Goal: Transaction & Acquisition: Purchase product/service

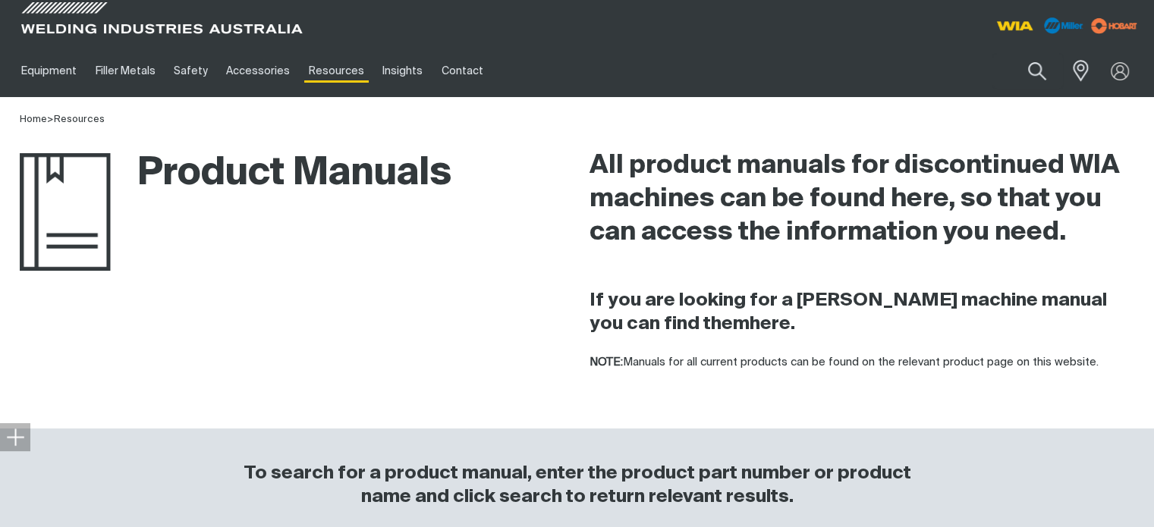
click at [1049, 90] on div "Search When search results are available use up and down arrows to review and e…" at bounding box center [1001, 71] width 282 height 52
click at [1121, 70] on img at bounding box center [1120, 71] width 22 height 22
click at [1037, 100] on link "Partner Login" at bounding box center [1057, 100] width 167 height 28
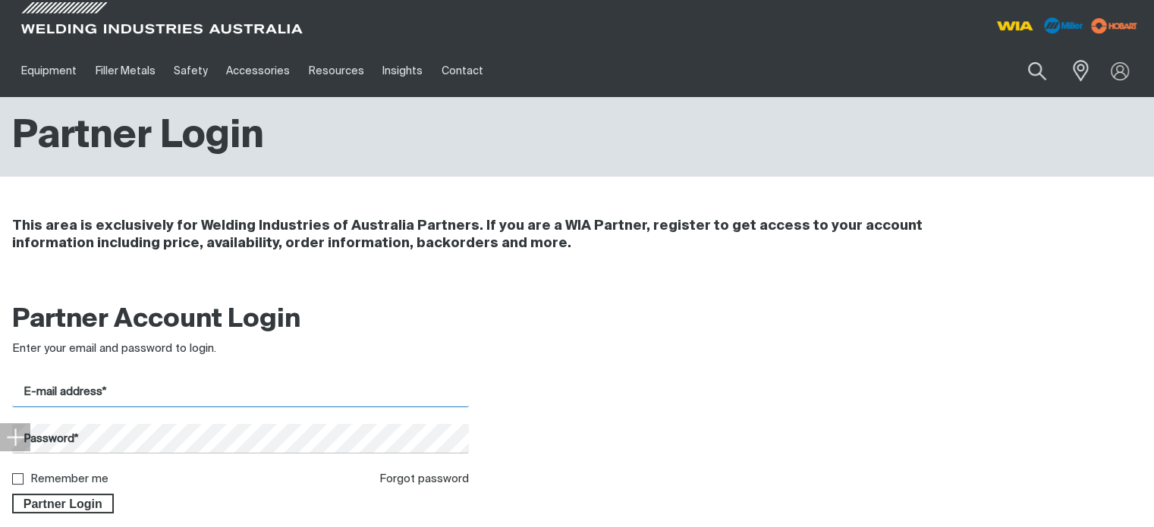
type input "[EMAIL_ADDRESS][DOMAIN_NAME]"
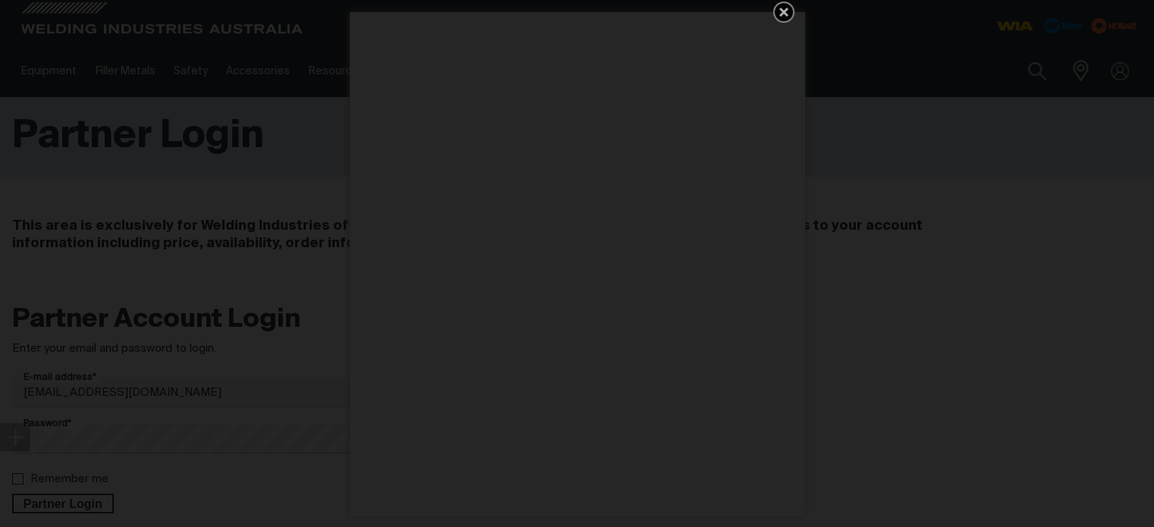
click at [780, 12] on icon "Get 5 WIA Welding Guides Free!" at bounding box center [784, 12] width 18 height 18
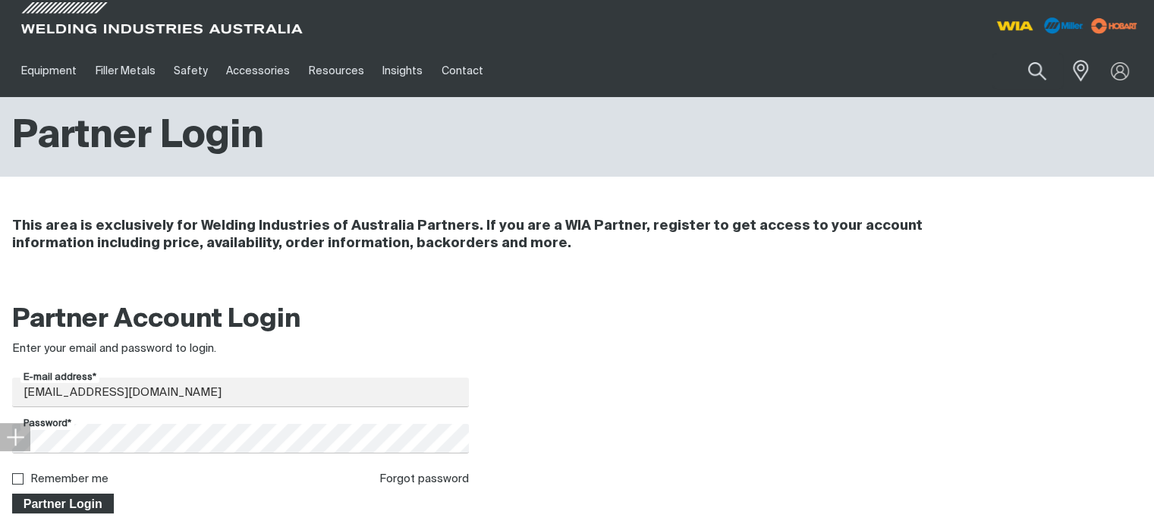
click at [61, 500] on span "Partner Login" at bounding box center [63, 504] width 99 height 20
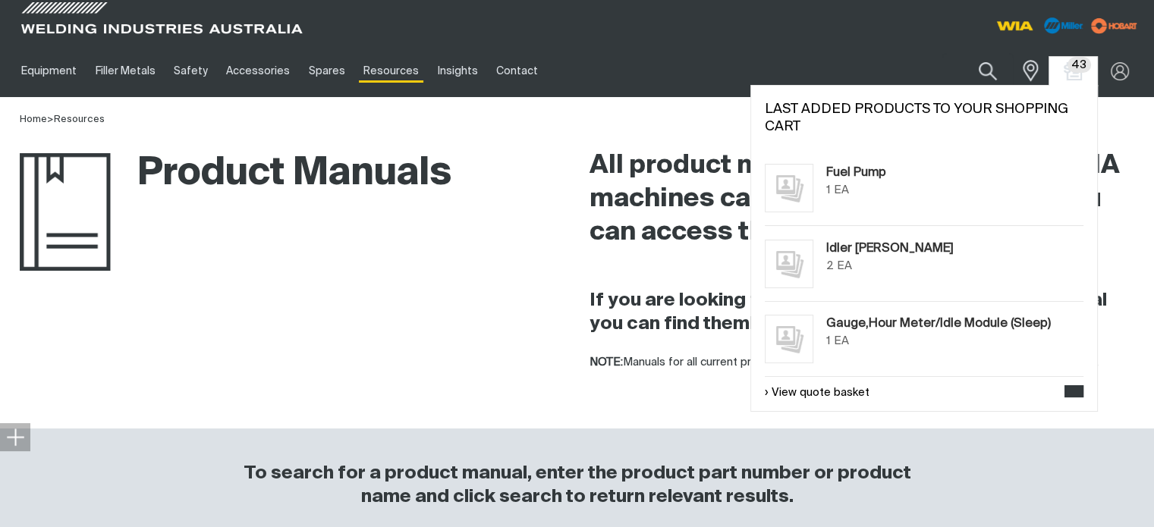
click at [1081, 69] on span "43" at bounding box center [1080, 65] width 24 height 16
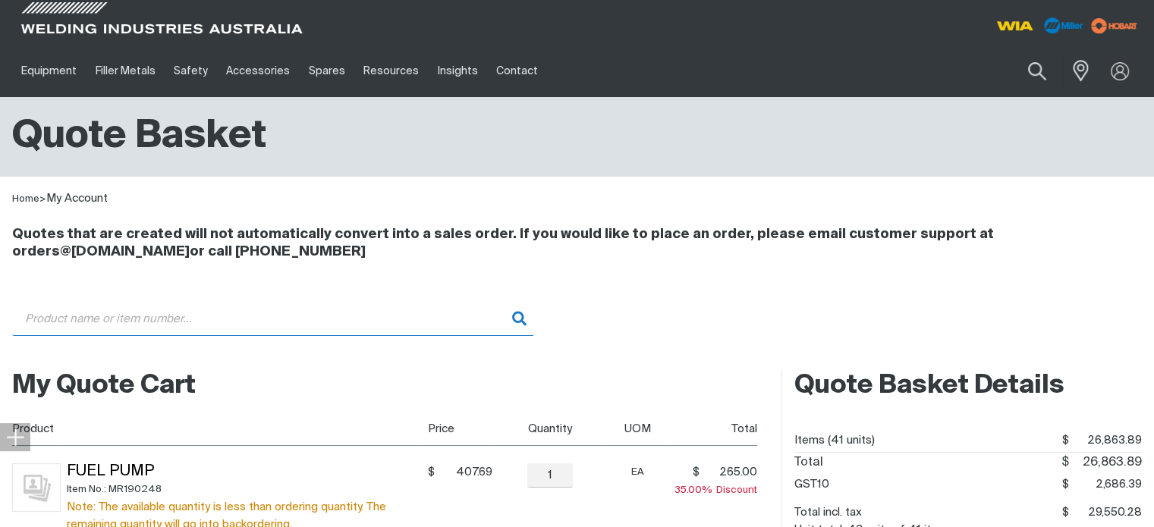
click at [82, 315] on input "Search" at bounding box center [273, 319] width 522 height 34
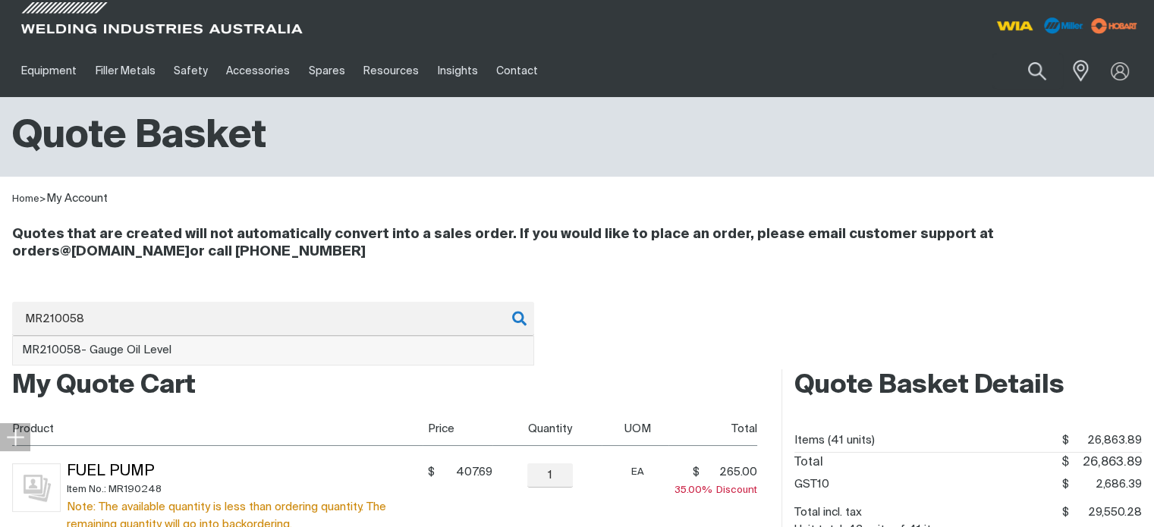
click at [162, 347] on span "MR210058 - Gauge Oil Level" at bounding box center [96, 350] width 149 height 11
type input "MR210058 - Gauge Oil Level"
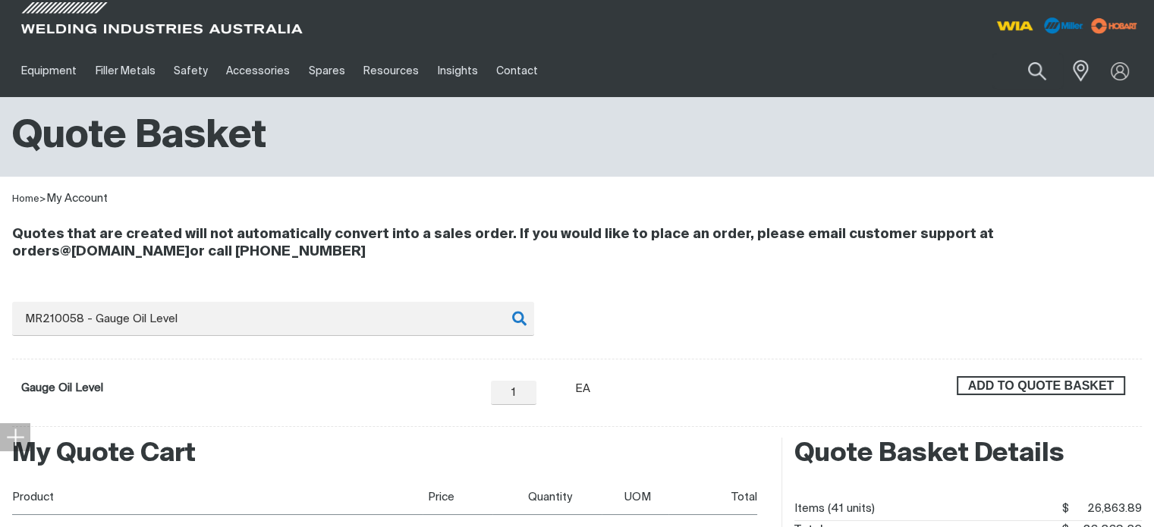
click at [1047, 389] on span "ADD TO QUOTE BASKET" at bounding box center [1040, 386] width 165 height 20
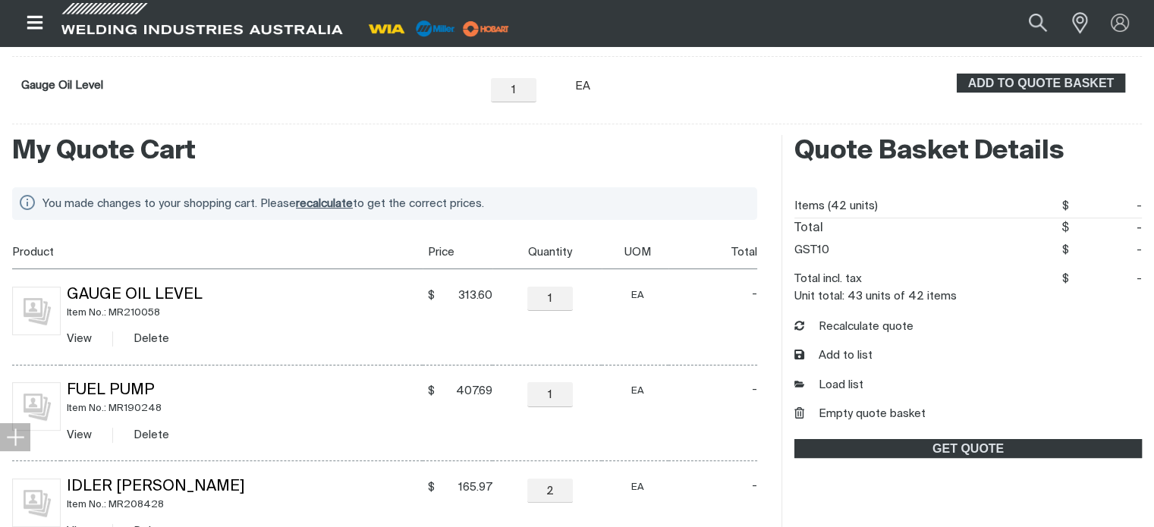
scroll to position [304, 0]
click at [76, 335] on link "View" at bounding box center [79, 337] width 25 height 11
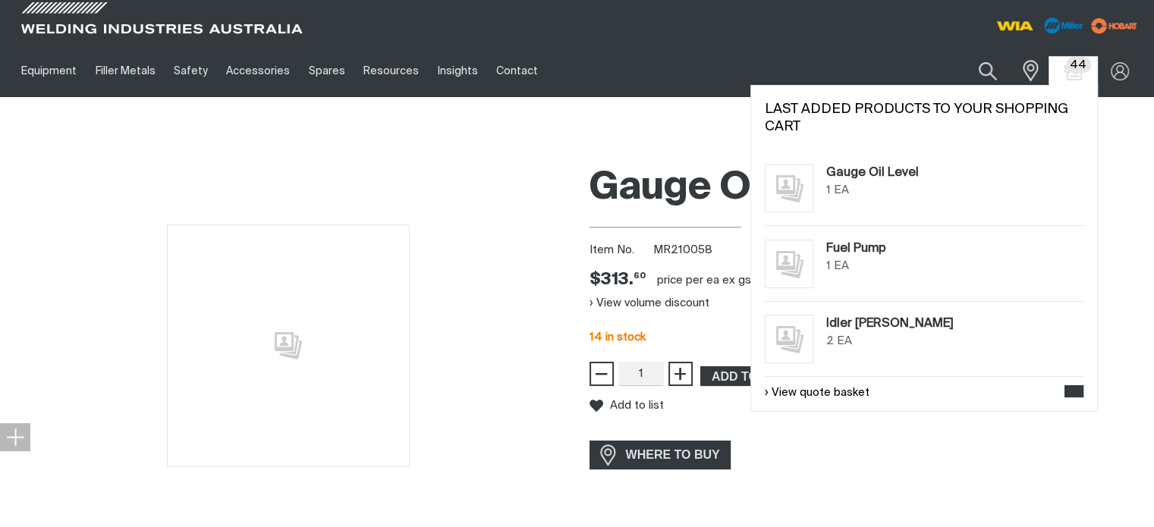
click at [1074, 72] on span "44" at bounding box center [1078, 65] width 25 height 16
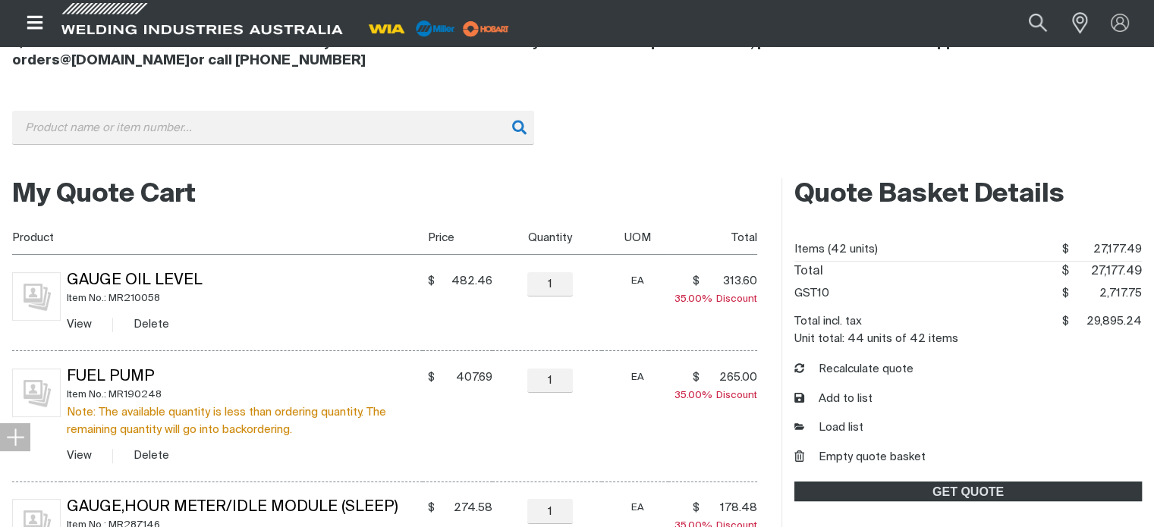
scroll to position [228, 0]
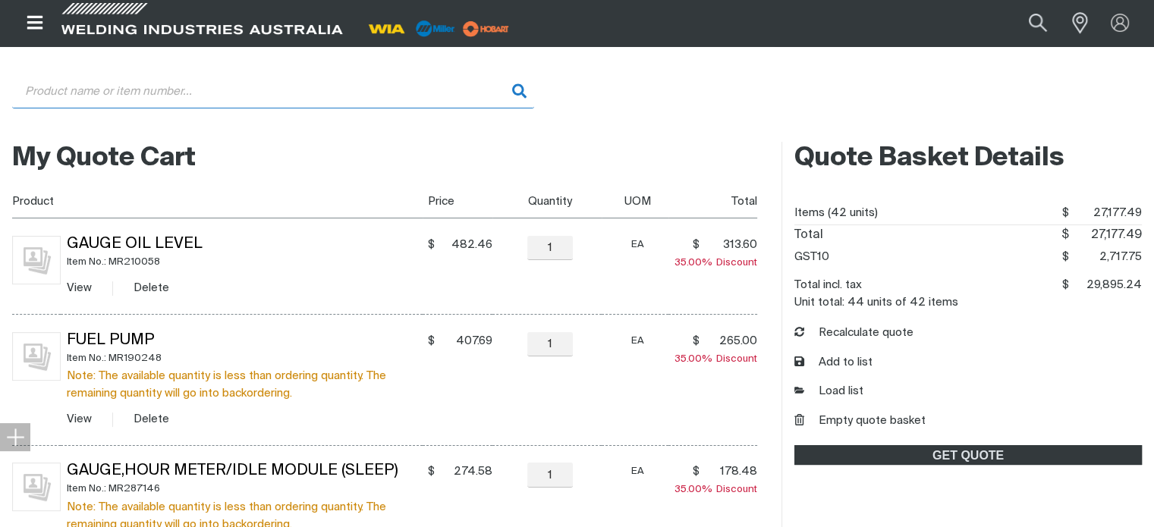
click at [61, 89] on input "Search" at bounding box center [273, 91] width 522 height 34
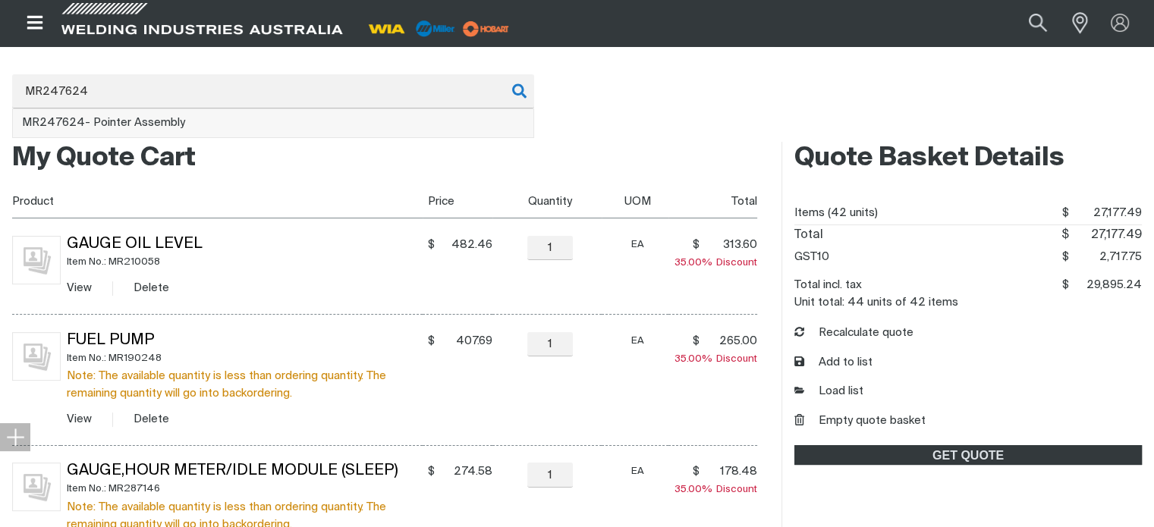
click at [105, 122] on span "MR247624 - Pointer Assembly" at bounding box center [103, 122] width 163 height 11
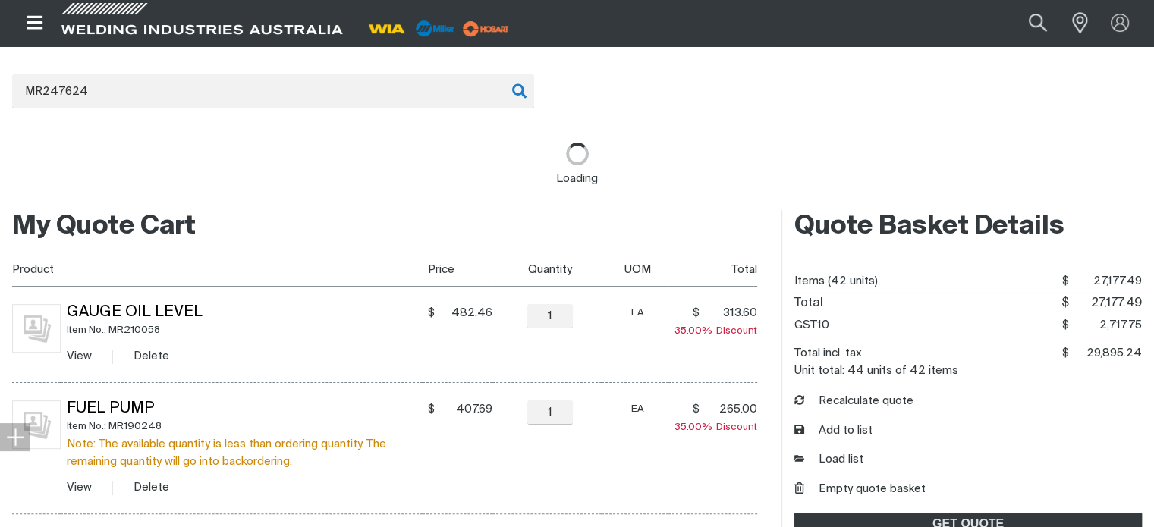
type input "MR247624 - Pointer Assembly"
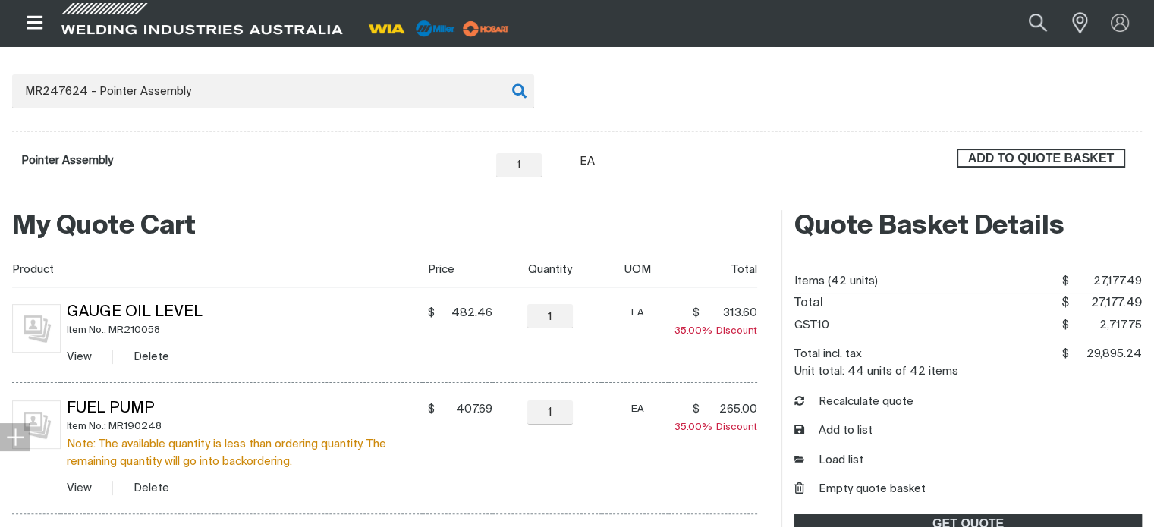
click at [1031, 162] on span "ADD TO QUOTE BASKET" at bounding box center [1040, 159] width 165 height 20
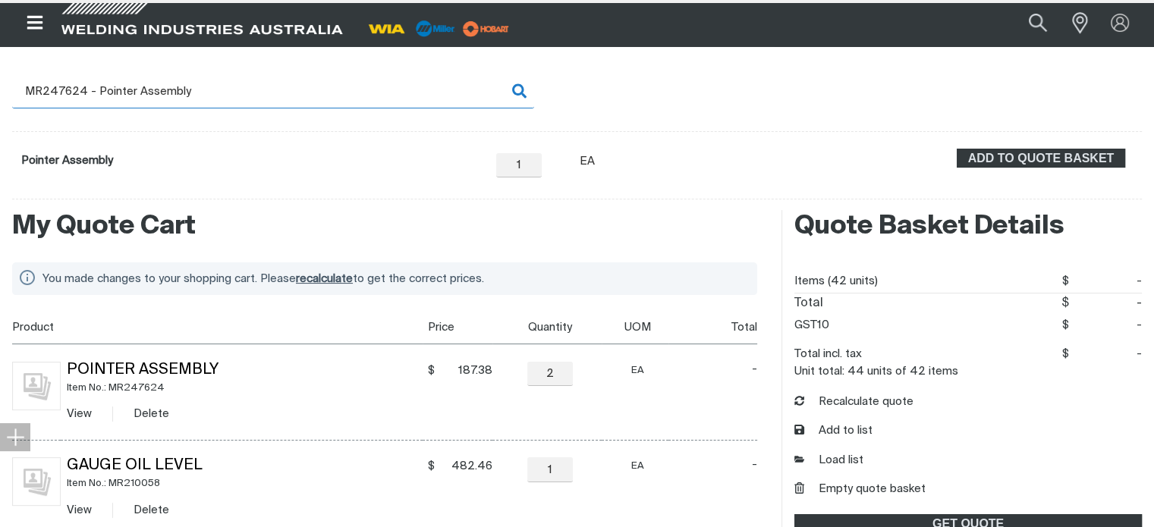
scroll to position [227, 0]
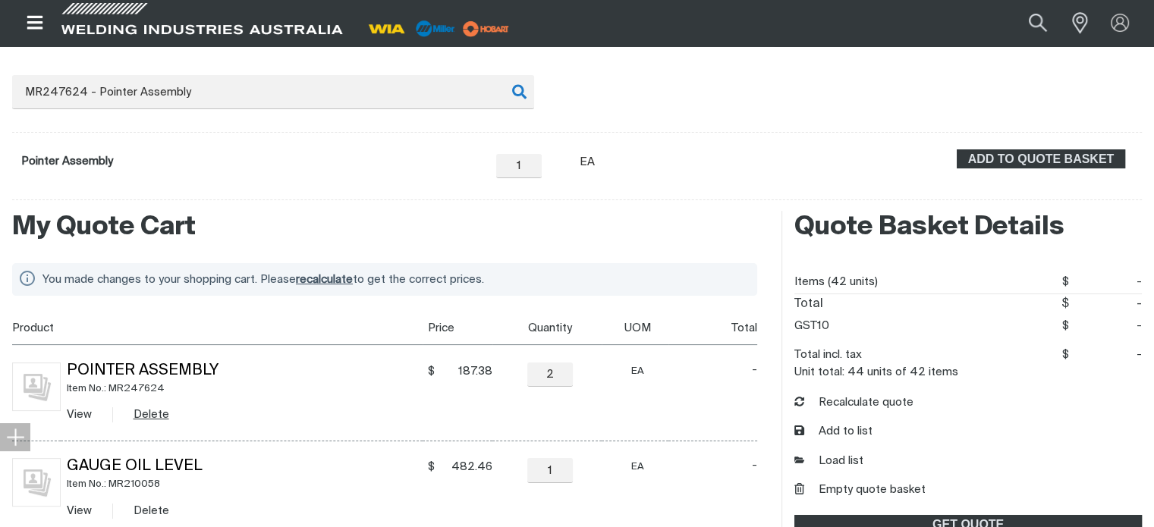
click at [148, 412] on button "Delete" at bounding box center [152, 414] width 36 height 17
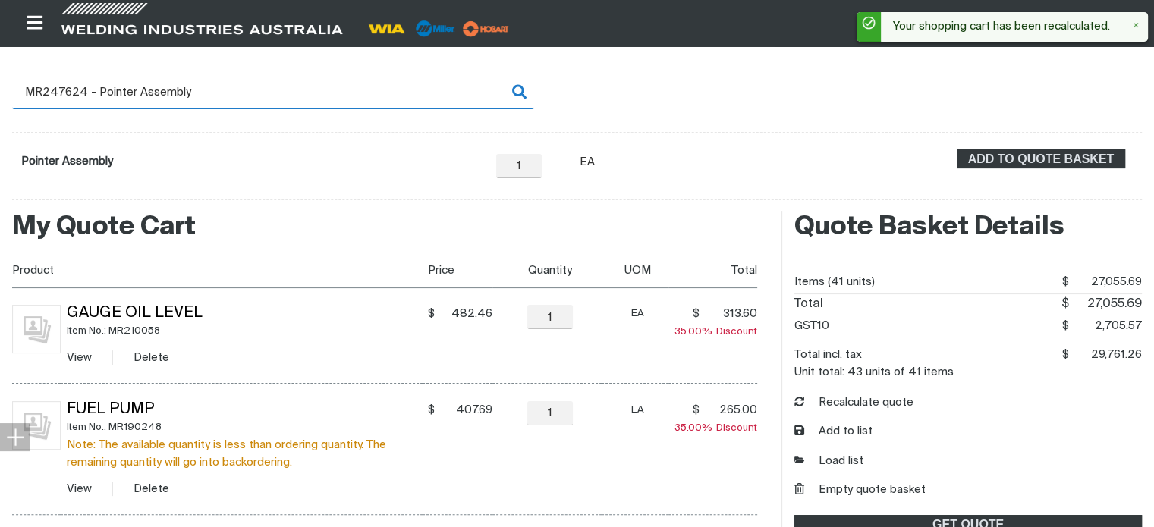
click at [219, 89] on input "MR247624 - Pointer Assembly" at bounding box center [273, 92] width 522 height 34
click at [518, 90] on input "MR247624 - Pointer Assembly" at bounding box center [273, 92] width 522 height 34
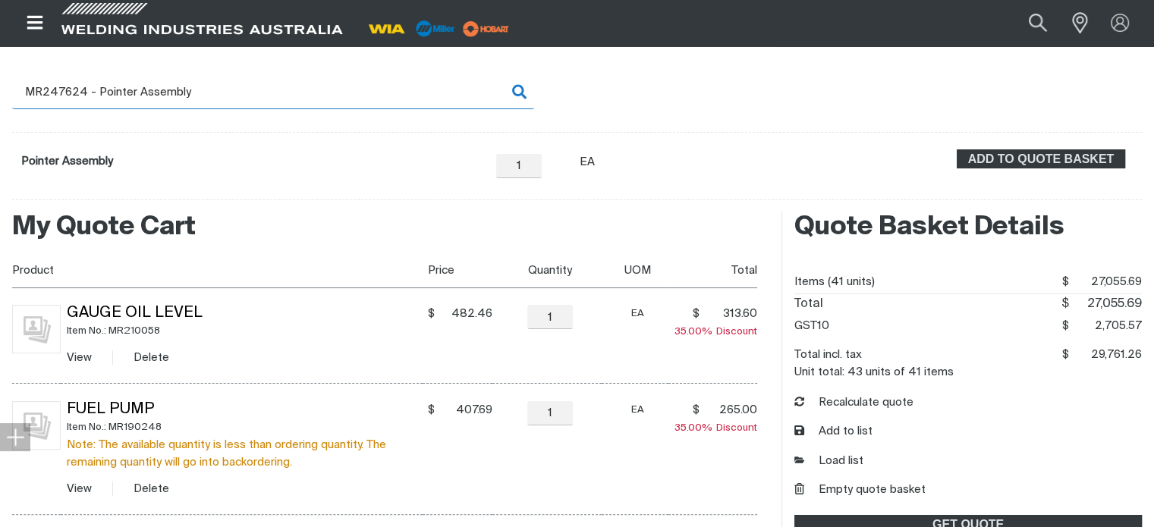
click at [514, 90] on input "MR247624 - Pointer Assembly" at bounding box center [273, 92] width 522 height 34
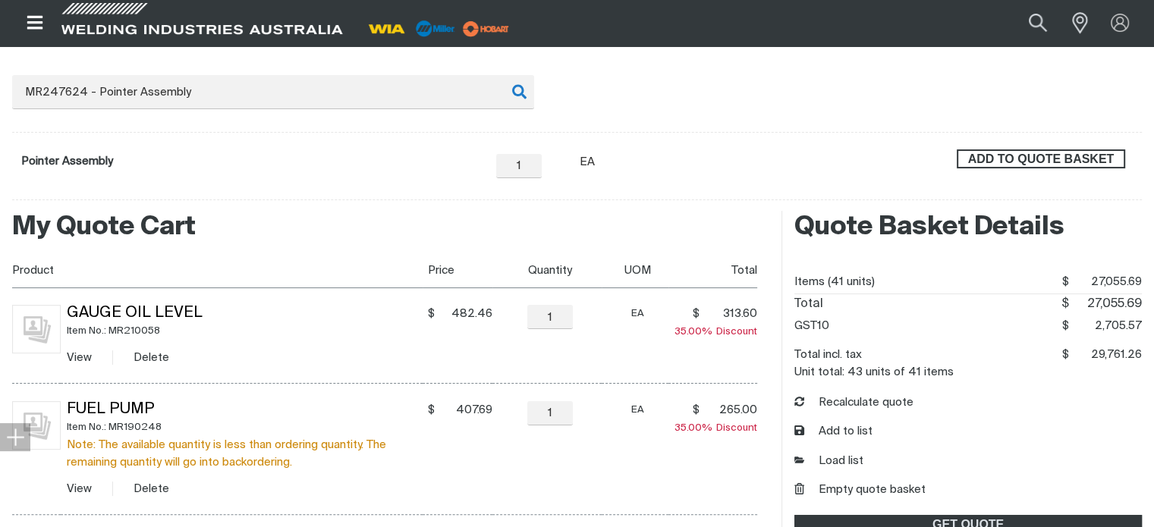
click at [1056, 161] on span "ADD TO QUOTE BASKET" at bounding box center [1040, 159] width 165 height 20
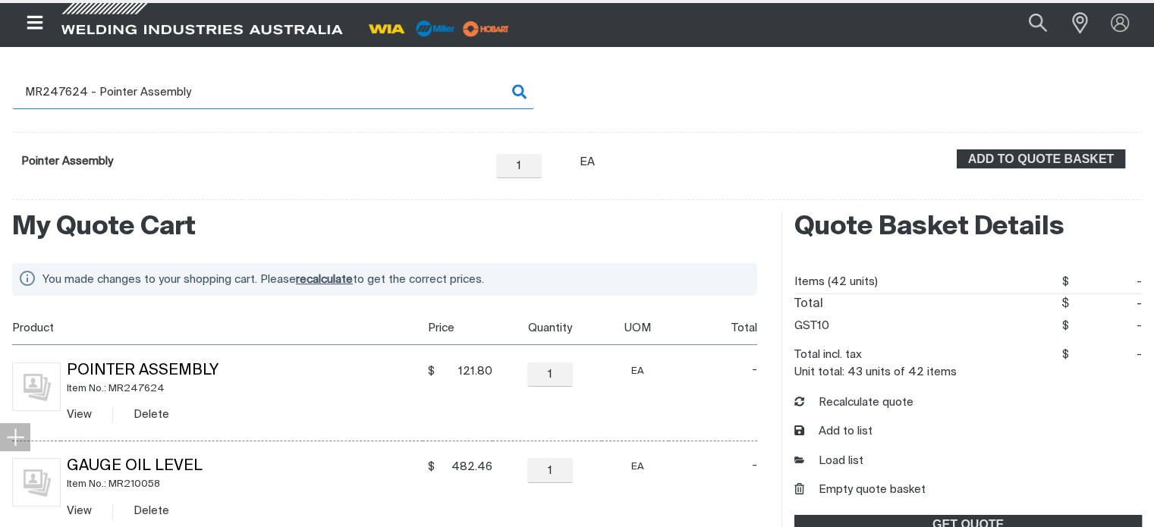
scroll to position [226, 0]
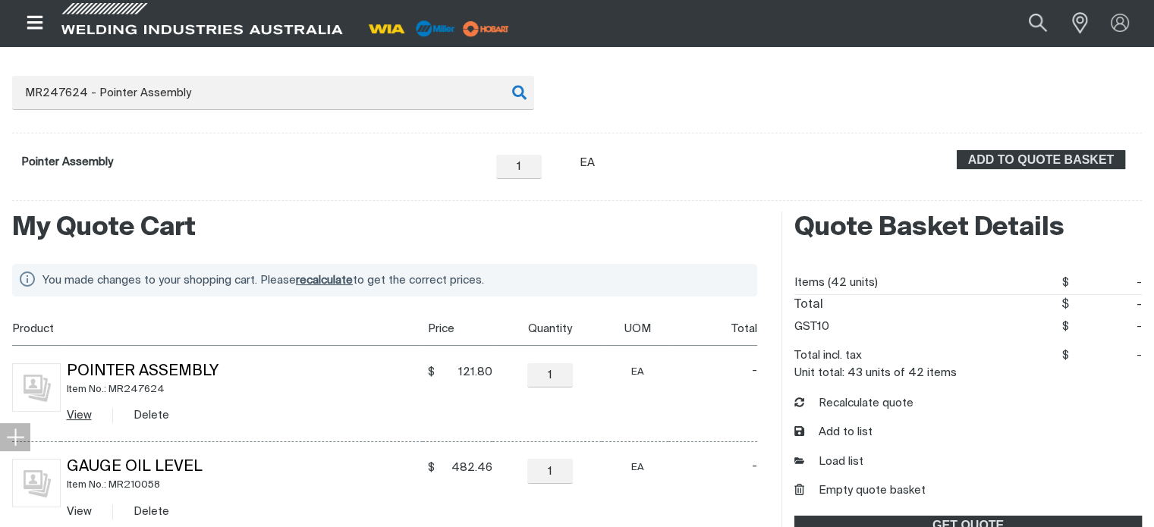
click at [72, 411] on link "View" at bounding box center [79, 415] width 25 height 11
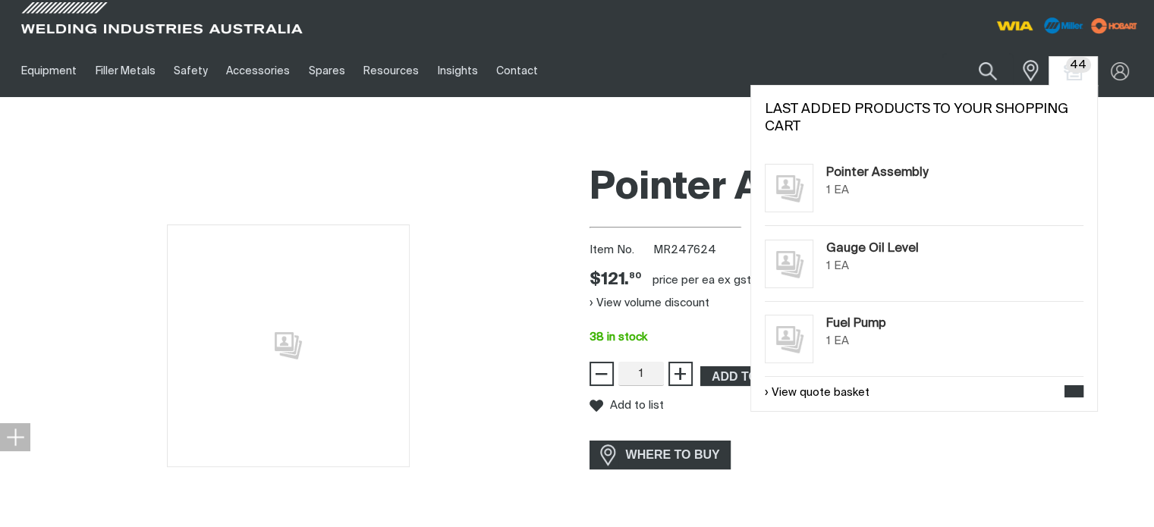
click at [1074, 71] on span "44" at bounding box center [1078, 65] width 25 height 16
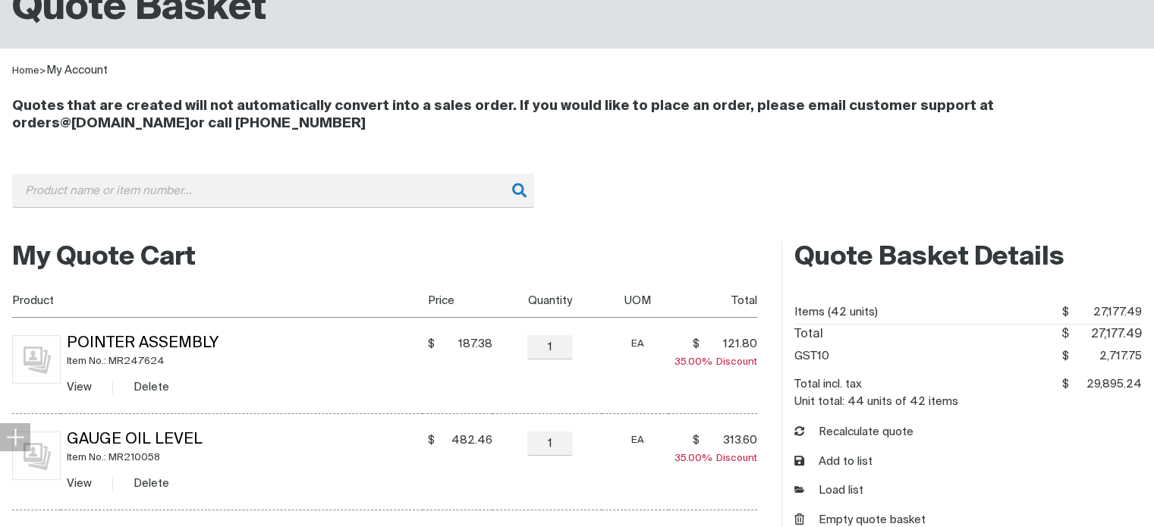
scroll to position [152, 0]
